Goal: Navigation & Orientation: Find specific page/section

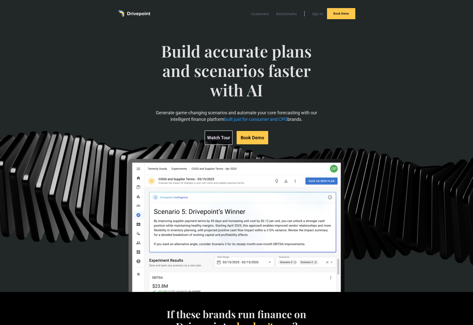
click at [262, 140] on link "Book Demo" at bounding box center [253, 137] width 32 height 13
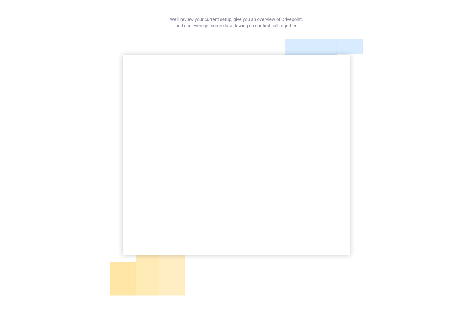
scroll to position [81, 0]
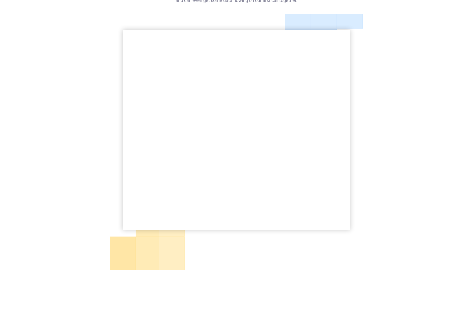
click at [308, 262] on div at bounding box center [236, 250] width 252 height 40
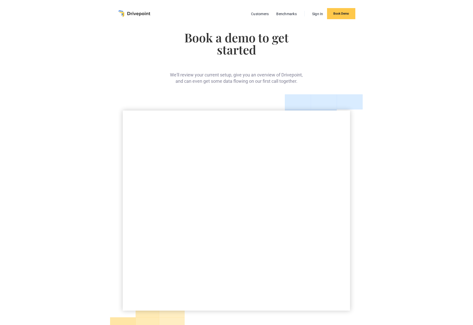
click at [123, 12] on img "home" at bounding box center [134, 13] width 32 height 7
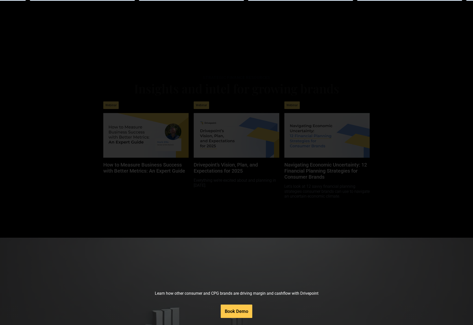
scroll to position [2277, 0]
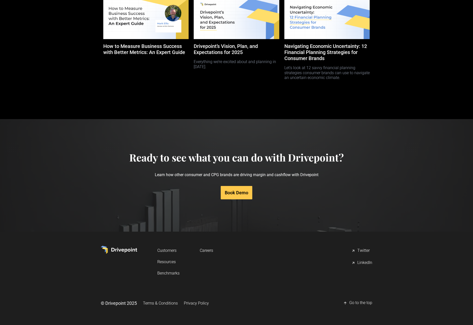
click at [170, 263] on link "Resources" at bounding box center [168, 261] width 22 height 9
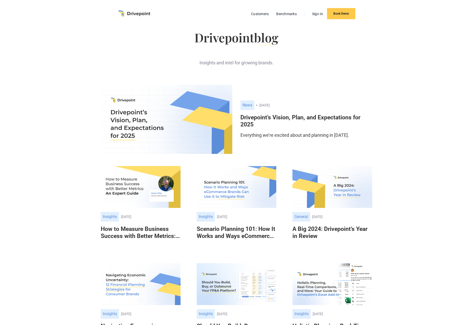
click at [138, 14] on img "home" at bounding box center [134, 13] width 32 height 7
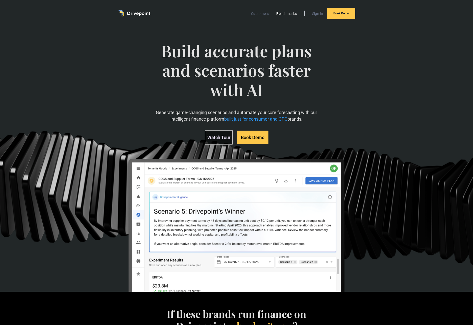
click at [289, 11] on link "Benchmarks" at bounding box center [286, 13] width 25 height 7
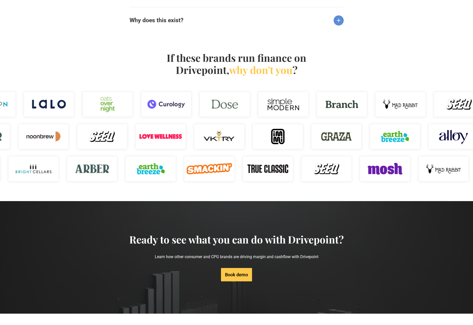
scroll to position [674, 0]
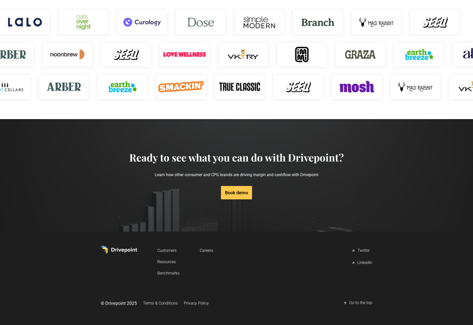
click at [197, 304] on link "Privacy Policy" at bounding box center [196, 303] width 25 height 9
click at [235, 194] on link "Book demo" at bounding box center [236, 192] width 31 height 13
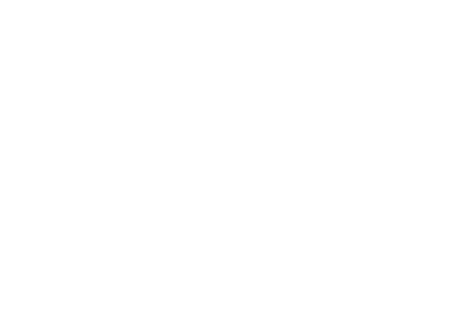
scroll to position [178, 0]
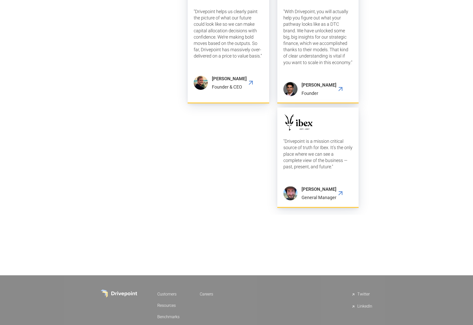
scroll to position [1334, 0]
